Goal: Task Accomplishment & Management: Complete application form

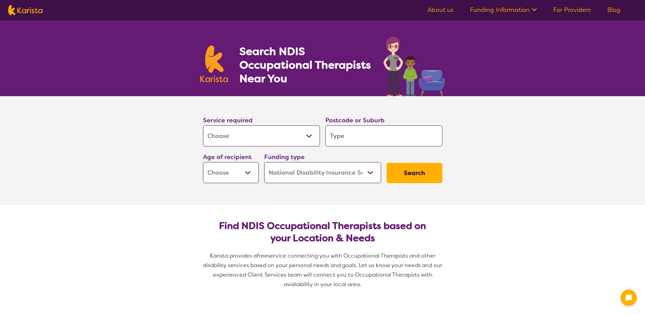
select select "[MEDICAL_DATA]"
select select "NDIS"
select select "[MEDICAL_DATA]"
select select "NDIS"
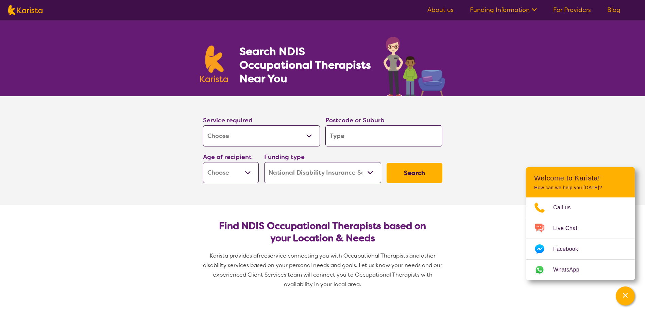
click at [365, 141] on input "search" at bounding box center [384, 136] width 117 height 21
type input "4"
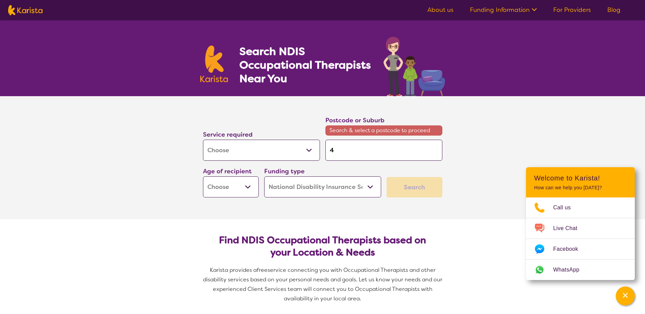
type input "43"
type input "437"
type input "4370"
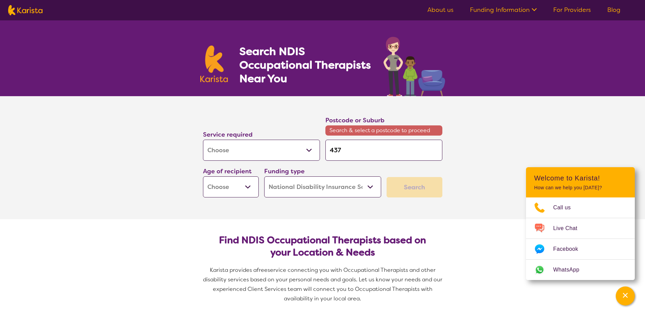
type input "4370"
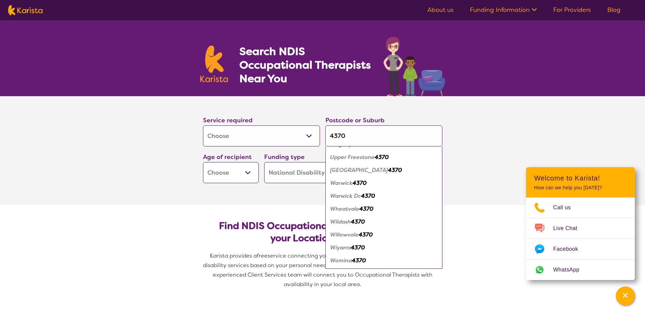
type input "4370"
click at [357, 195] on em "Warwick Dc" at bounding box center [345, 196] width 31 height 7
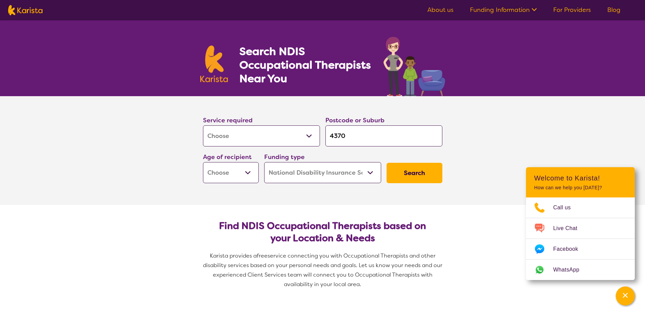
click at [382, 169] on div "Funding type Home Care Package (HCP) National Disability Insurance Scheme (NDIS…" at bounding box center [323, 167] width 122 height 37
click at [406, 169] on button "Search" at bounding box center [415, 173] width 56 height 20
click at [239, 178] on select "Early Childhood - 0 to 9 Child - 10 to 11 Adolescent - 12 to 17 Adult - 18 to 6…" at bounding box center [231, 172] width 56 height 21
select select "CH"
click at [203, 162] on select "Early Childhood - 0 to 9 Child - 10 to 11 Adolescent - 12 to 17 Adult - 18 to 6…" at bounding box center [231, 172] width 56 height 21
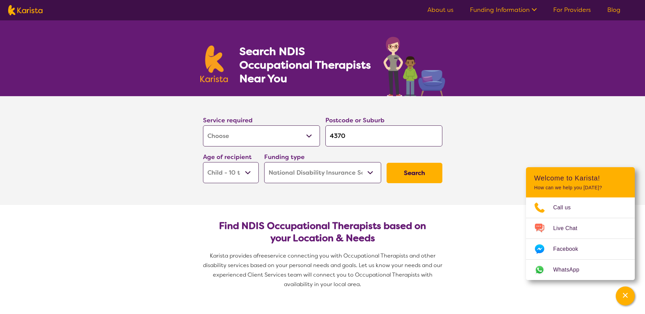
select select "CH"
click at [416, 168] on button "Search" at bounding box center [415, 173] width 56 height 20
